Goal: Check status: Check status

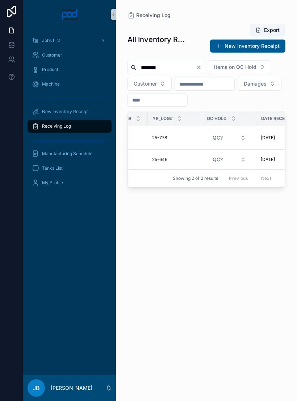
scroll to position [0, 31]
click at [191, 141] on div "25-778 25-778" at bounding box center [179, 138] width 46 height 6
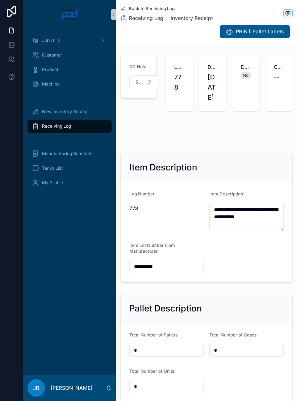
click at [77, 117] on link "New Inventory Receipt" at bounding box center [70, 111] width 84 height 13
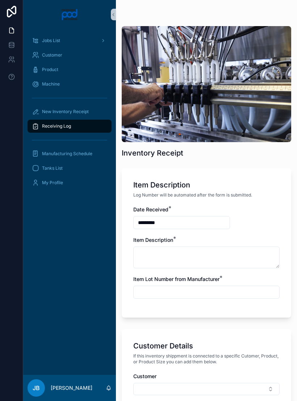
click at [74, 129] on div "Receiving Log" at bounding box center [69, 126] width 75 height 12
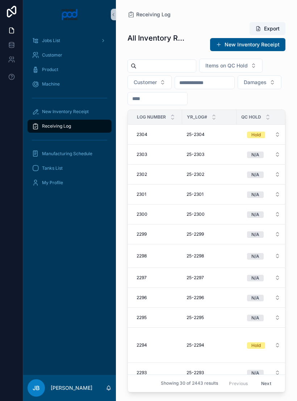
click at [177, 66] on input "scrollable content" at bounding box center [166, 66] width 59 height 10
type input "*******"
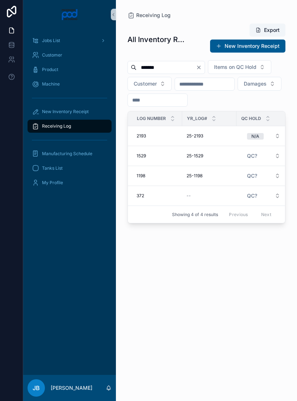
click at [204, 139] on div "25-2193 25-2193" at bounding box center [209, 136] width 46 height 6
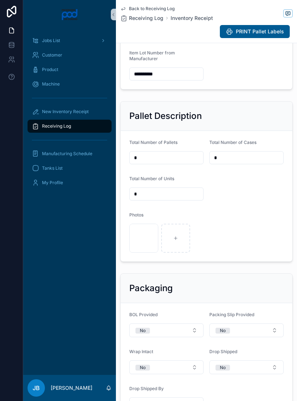
scroll to position [215, 0]
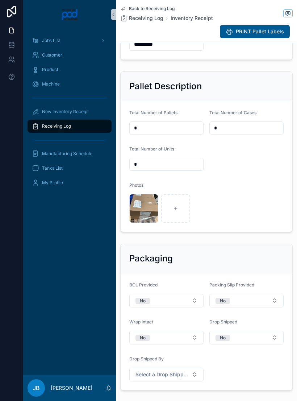
click at [142, 223] on div "image .jpg" at bounding box center [143, 208] width 29 height 29
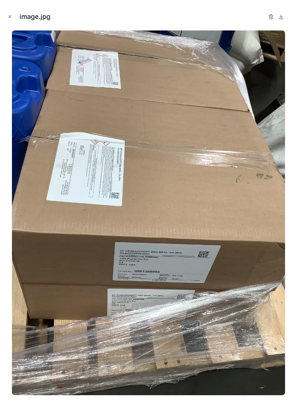
click at [11, 19] on icon "Close modal" at bounding box center [9, 16] width 5 height 5
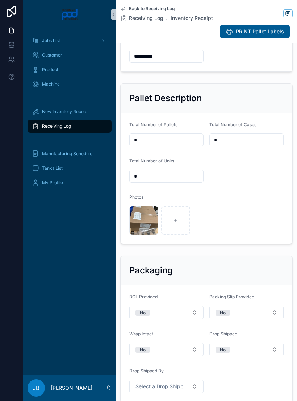
scroll to position [204, 0]
click at [0, 0] on div "scrollable content" at bounding box center [0, 0] width 0 height 0
click at [138, 235] on div "image .jpg" at bounding box center [143, 220] width 29 height 29
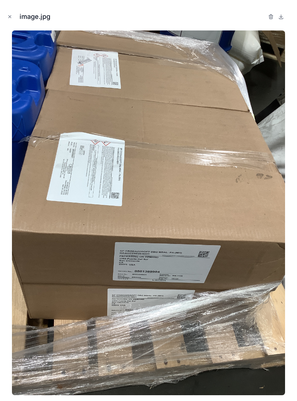
click at [13, 17] on button "Close modal" at bounding box center [10, 17] width 8 height 8
click at [13, 17] on link at bounding box center [11, 11] width 23 height 23
